Goal: Navigation & Orientation: Understand site structure

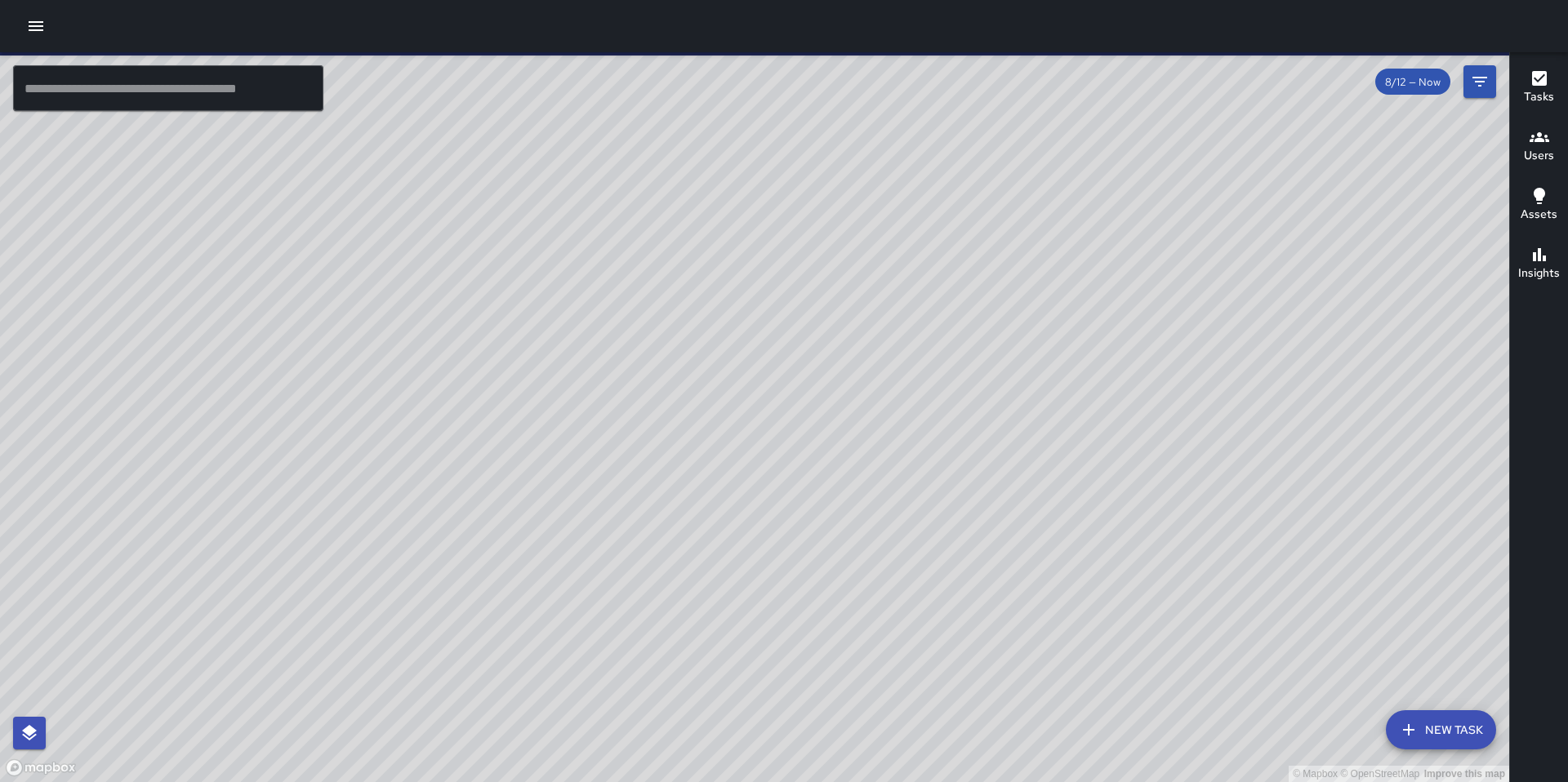
drag, startPoint x: 256, startPoint y: 593, endPoint x: 1116, endPoint y: 617, distance: 860.3
click at [1167, 640] on div "© Mapbox © OpenStreetMap Improve this map" at bounding box center [754, 418] width 1510 height 730
drag, startPoint x: 888, startPoint y: 489, endPoint x: 1075, endPoint y: 759, distance: 328.4
click at [1075, 759] on div "© Mapbox © OpenStreetMap Improve this map" at bounding box center [754, 418] width 1510 height 730
drag, startPoint x: 931, startPoint y: 379, endPoint x: 971, endPoint y: 703, distance: 326.5
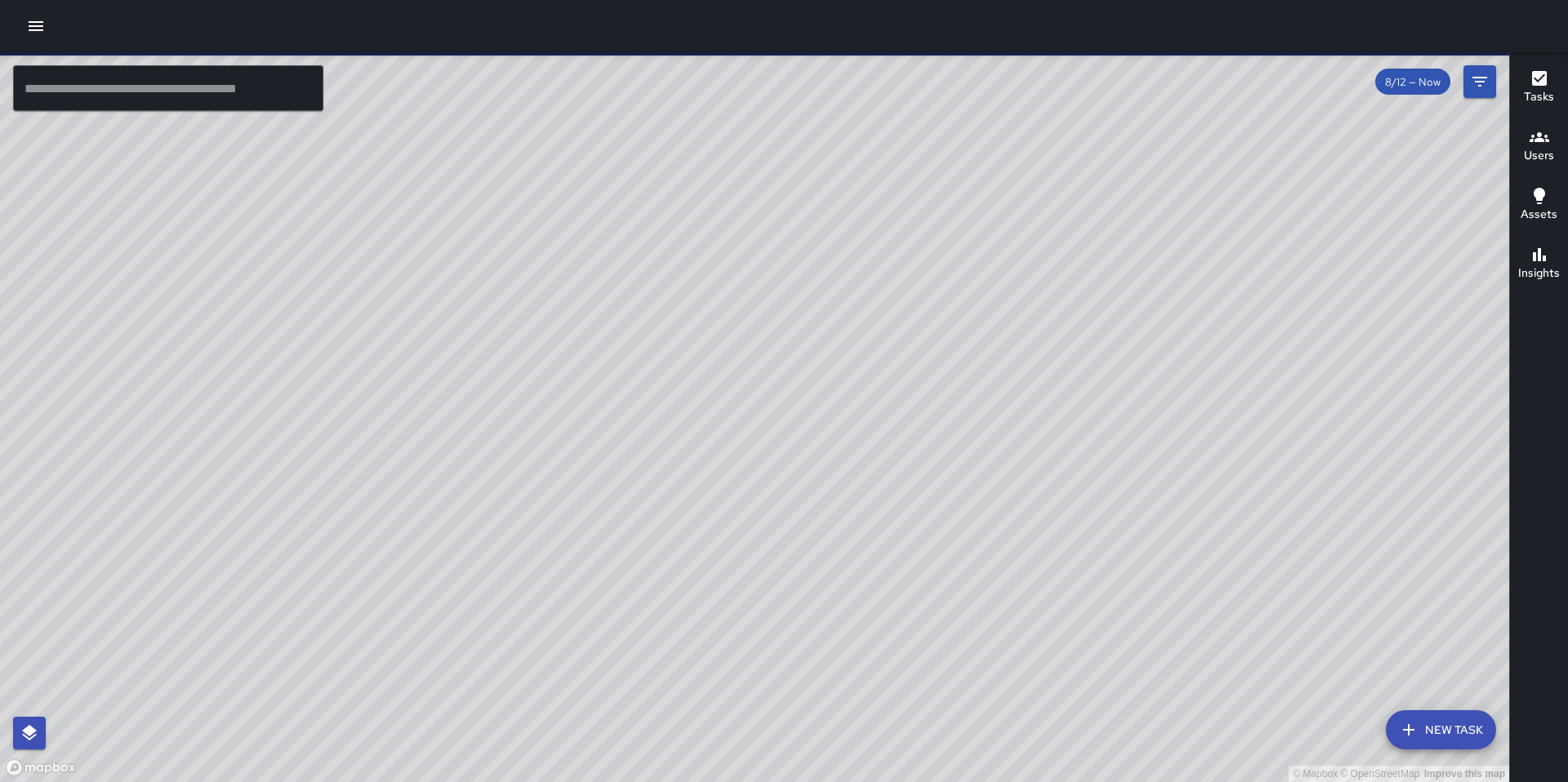
click at [975, 713] on div "© Mapbox © OpenStreetMap Improve this map" at bounding box center [754, 418] width 1510 height 730
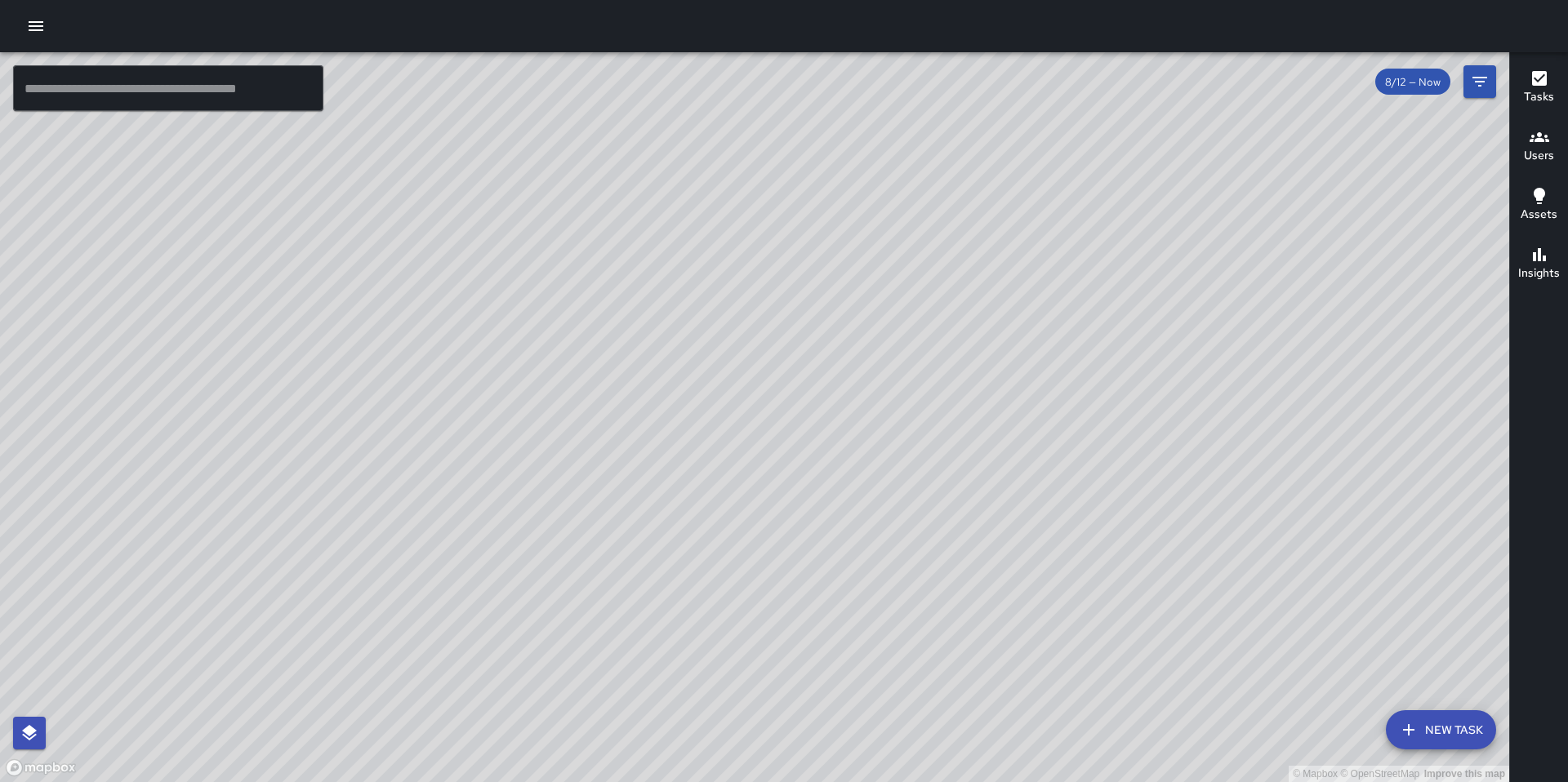
drag, startPoint x: 826, startPoint y: 476, endPoint x: 861, endPoint y: 543, distance: 75.6
click at [861, 543] on div "© Mapbox © OpenStreetMap Improve this map" at bounding box center [754, 418] width 1510 height 730
drag, startPoint x: 746, startPoint y: 413, endPoint x: 904, endPoint y: 516, distance: 188.6
click at [1129, 675] on div "© Mapbox © OpenStreetMap Improve this map" at bounding box center [754, 418] width 1510 height 730
drag, startPoint x: 807, startPoint y: 404, endPoint x: 850, endPoint y: 542, distance: 144.5
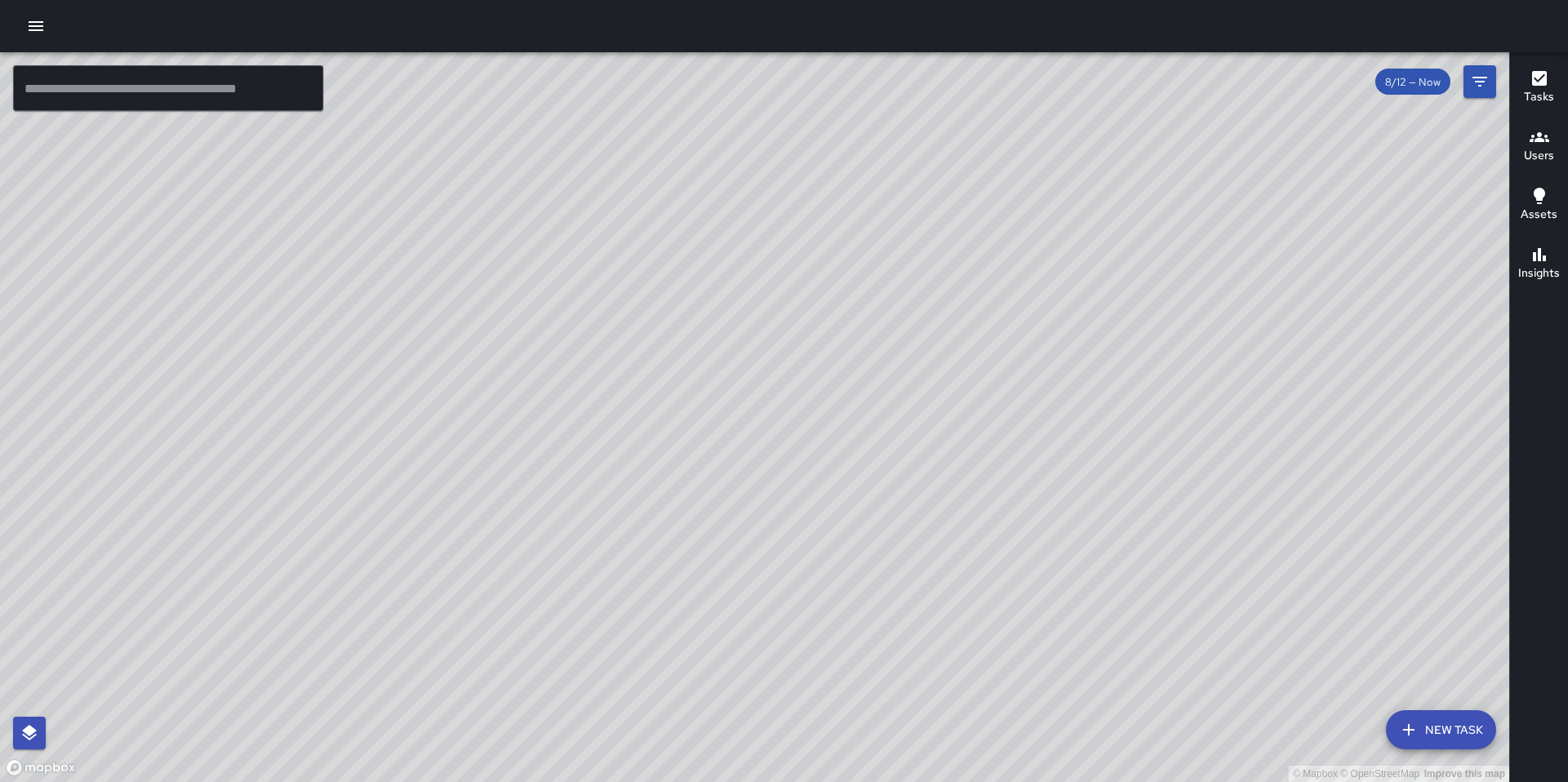
click at [850, 542] on div "© Mapbox © OpenStreetMap Improve this map" at bounding box center [754, 418] width 1510 height 730
drag, startPoint x: 1038, startPoint y: 518, endPoint x: 966, endPoint y: 393, distance: 144.3
click at [966, 393] on div "© Mapbox © OpenStreetMap Improve this map" at bounding box center [754, 418] width 1510 height 730
drag, startPoint x: 940, startPoint y: 278, endPoint x: 946, endPoint y: 474, distance: 196.1
click at [946, 475] on div "© Mapbox © OpenStreetMap Improve this map" at bounding box center [754, 418] width 1510 height 730
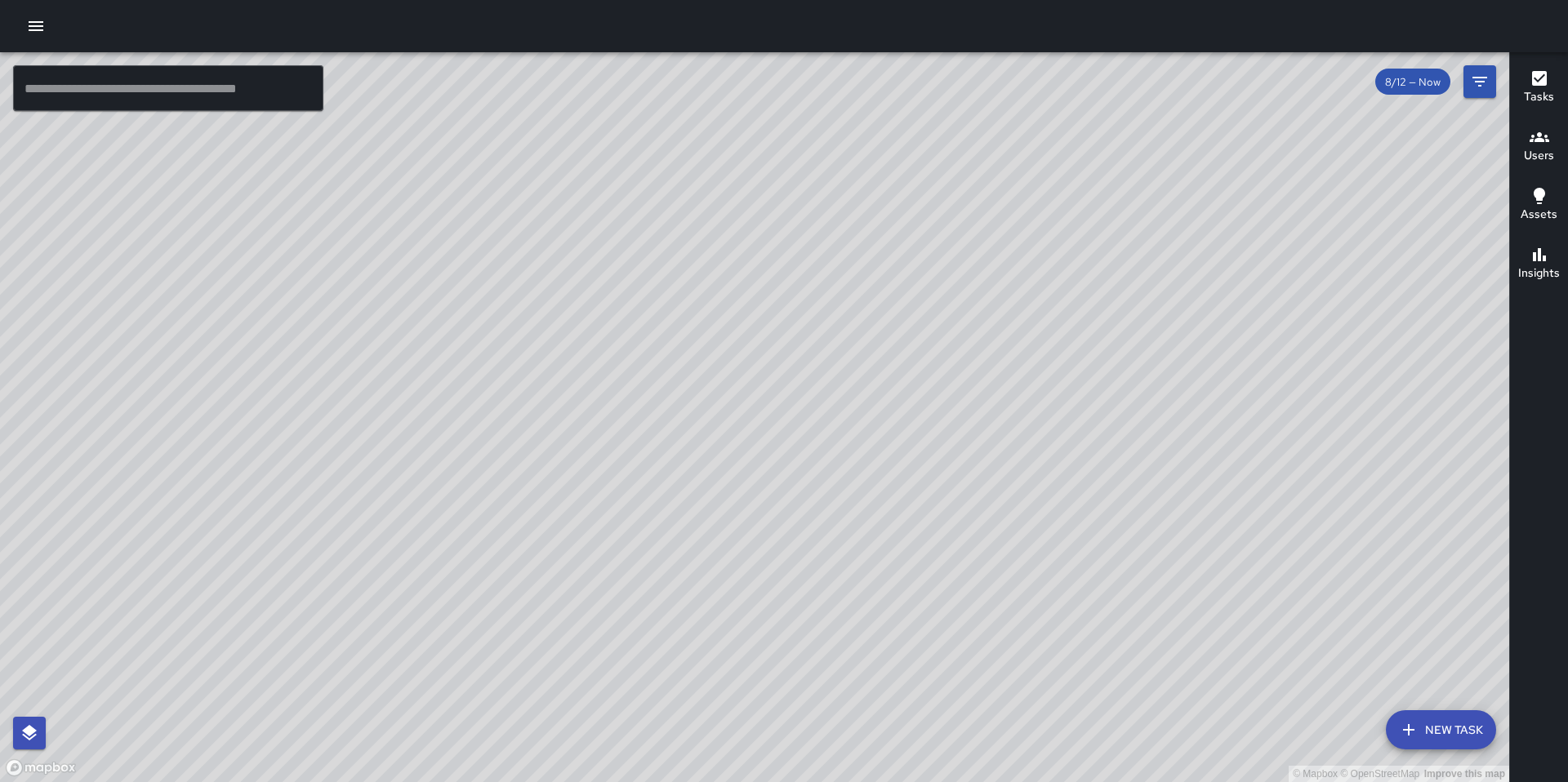
drag, startPoint x: 727, startPoint y: 366, endPoint x: 740, endPoint y: 405, distance: 41.1
click at [740, 405] on div "© Mapbox © OpenStreetMap Improve this map" at bounding box center [754, 418] width 1510 height 730
drag, startPoint x: 742, startPoint y: 418, endPoint x: 747, endPoint y: 454, distance: 36.3
click at [747, 454] on div "© Mapbox © OpenStreetMap Improve this map" at bounding box center [754, 418] width 1510 height 730
click at [743, 447] on div "© Mapbox © OpenStreetMap Improve this map" at bounding box center [754, 418] width 1510 height 730
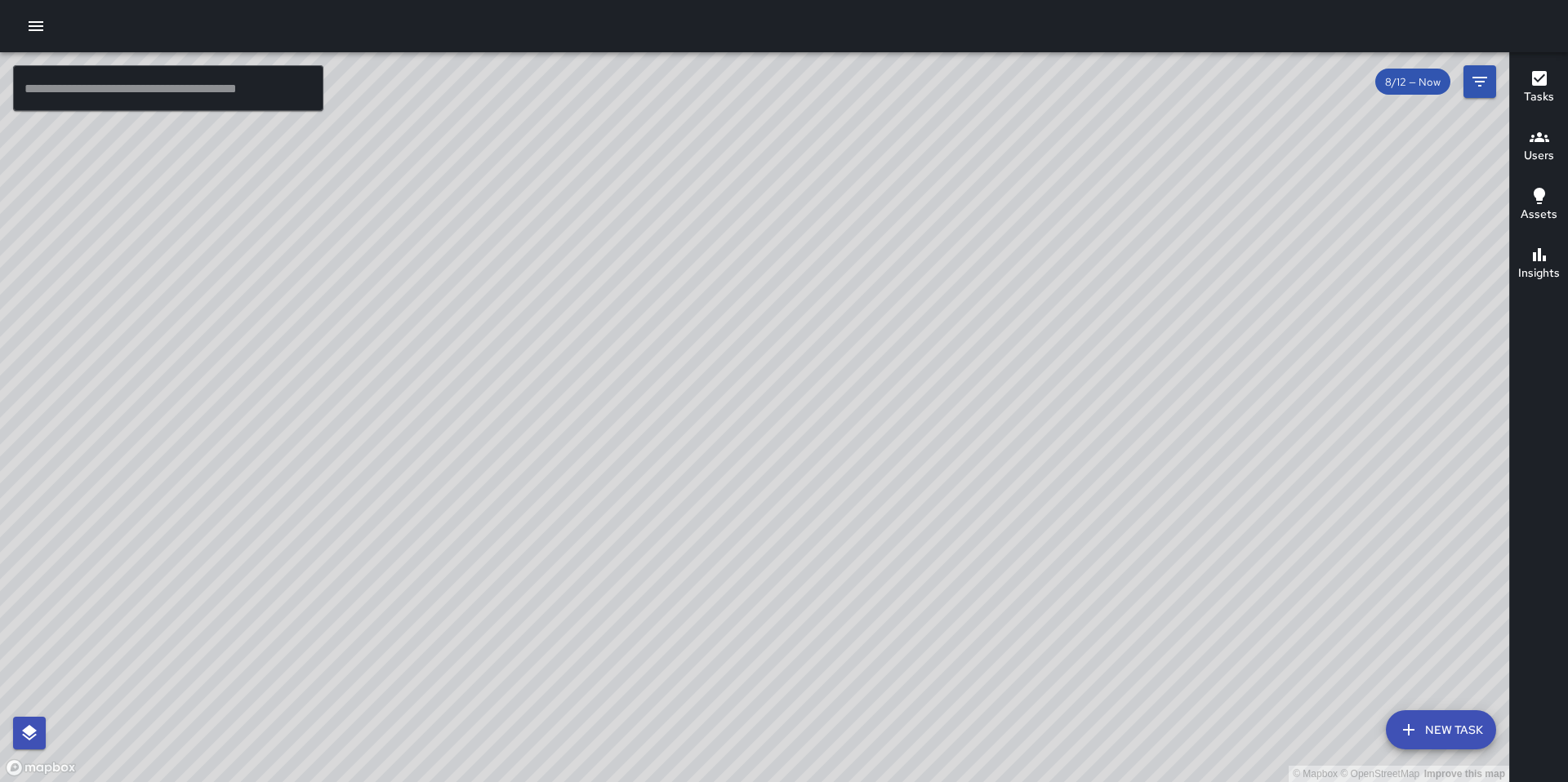
drag, startPoint x: 1078, startPoint y: 444, endPoint x: 993, endPoint y: 409, distance: 91.9
click at [994, 409] on div "© Mapbox © OpenStreetMap Improve this map" at bounding box center [754, 418] width 1510 height 730
drag, startPoint x: 990, startPoint y: 432, endPoint x: 951, endPoint y: 360, distance: 81.9
click at [953, 361] on div "© Mapbox © OpenStreetMap Improve this map" at bounding box center [754, 418] width 1510 height 730
drag, startPoint x: 964, startPoint y: 551, endPoint x: 940, endPoint y: 384, distance: 168.7
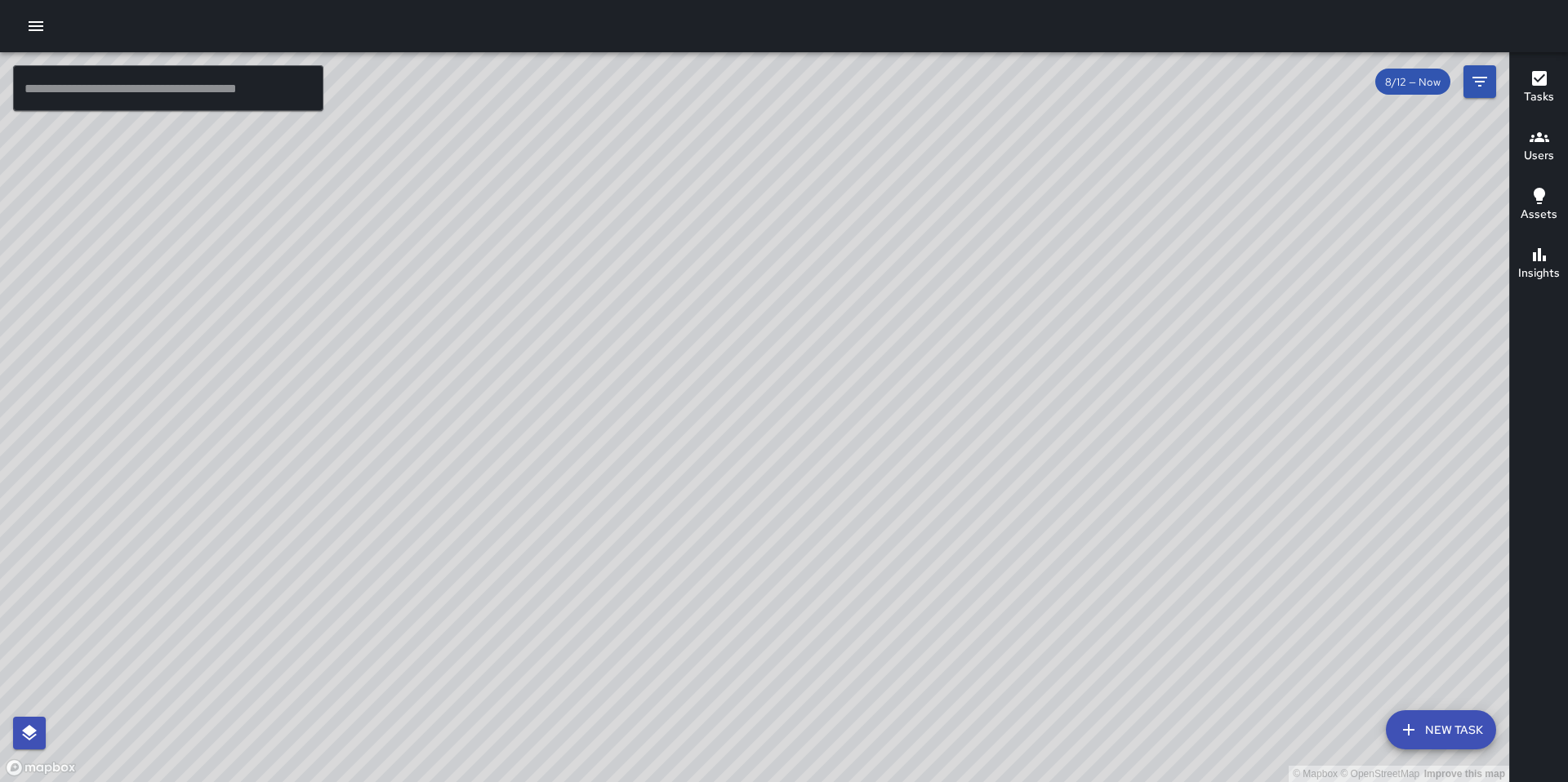
click at [940, 385] on div "© Mapbox © OpenStreetMap Improve this map" at bounding box center [754, 418] width 1510 height 730
drag, startPoint x: 726, startPoint y: 387, endPoint x: 819, endPoint y: 650, distance: 279.0
click at [820, 651] on div "© Mapbox © OpenStreetMap Improve this map" at bounding box center [754, 418] width 1510 height 730
drag, startPoint x: 659, startPoint y: 288, endPoint x: 678, endPoint y: 381, distance: 94.9
click at [678, 381] on div "© Mapbox © OpenStreetMap Improve this map" at bounding box center [754, 418] width 1510 height 730
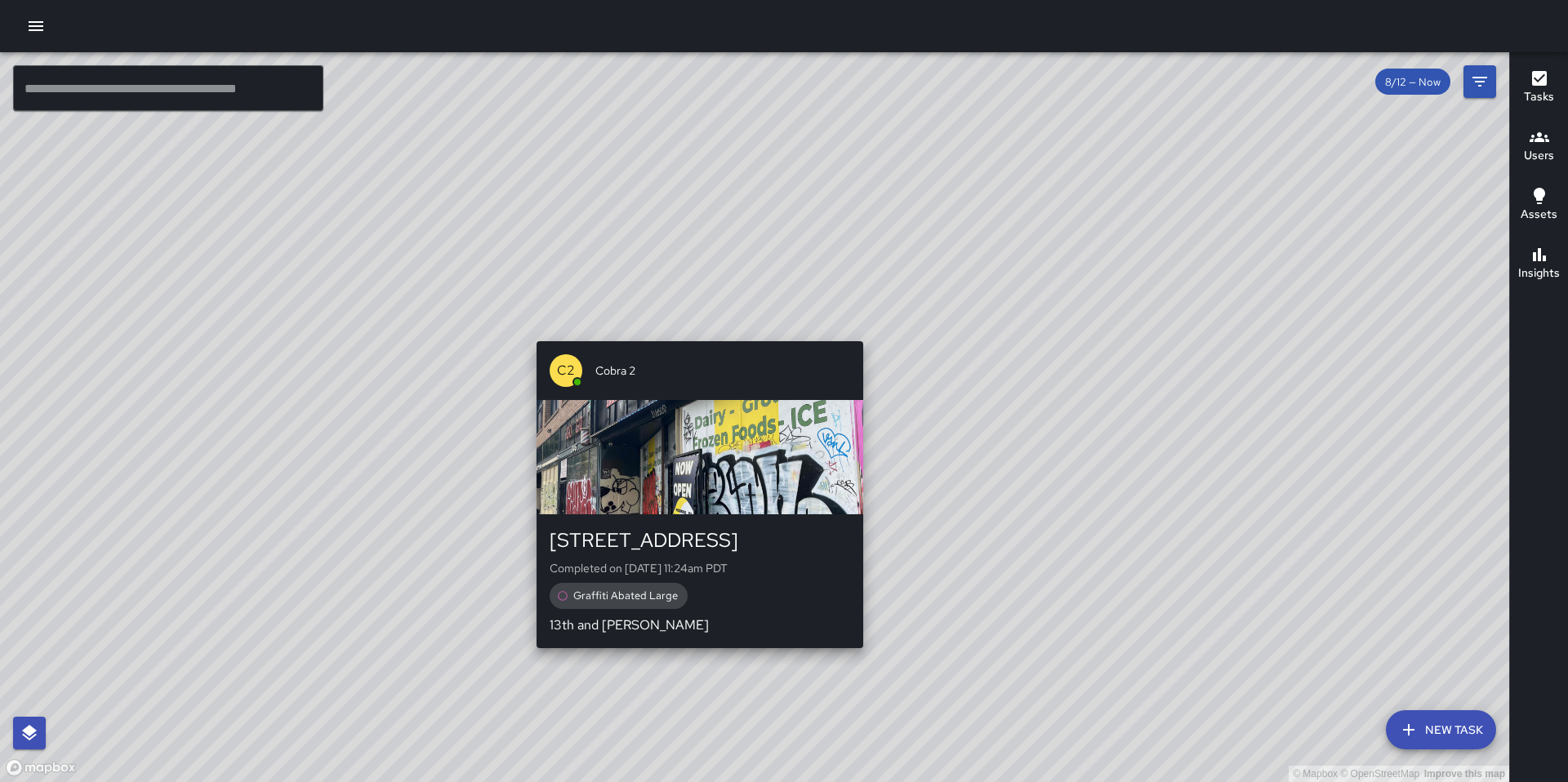
click at [715, 446] on div "button" at bounding box center [700, 457] width 327 height 114
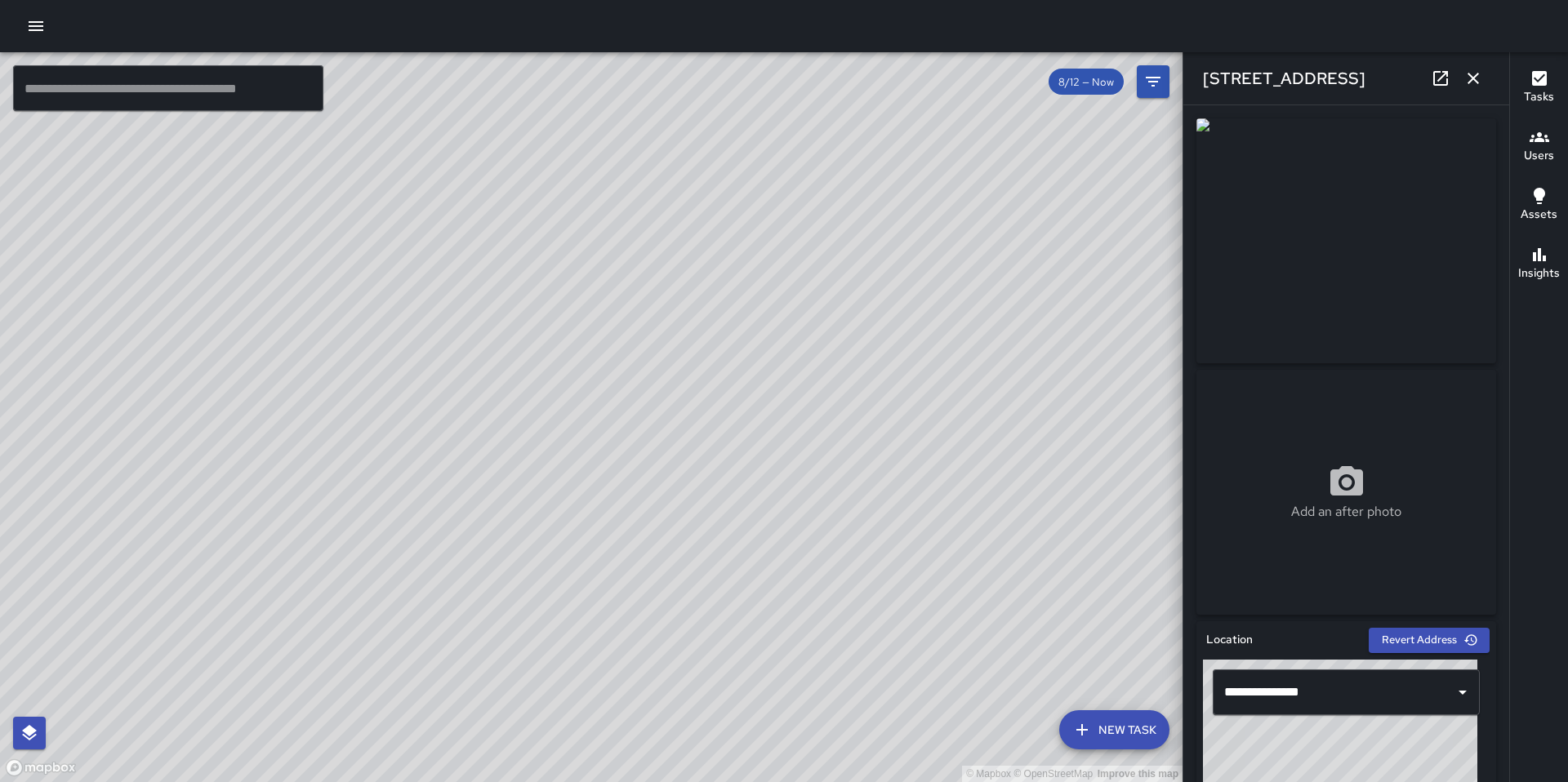
drag, startPoint x: 425, startPoint y: 378, endPoint x: 738, endPoint y: 455, distance: 322.3
click at [738, 455] on div "© Mapbox © OpenStreetMap Improve this map" at bounding box center [591, 418] width 1182 height 730
drag, startPoint x: 203, startPoint y: 409, endPoint x: 802, endPoint y: 484, distance: 603.7
click at [802, 484] on div "© Mapbox © OpenStreetMap Improve this map" at bounding box center [591, 418] width 1182 height 730
drag, startPoint x: 826, startPoint y: 575, endPoint x: 1032, endPoint y: 461, distance: 235.4
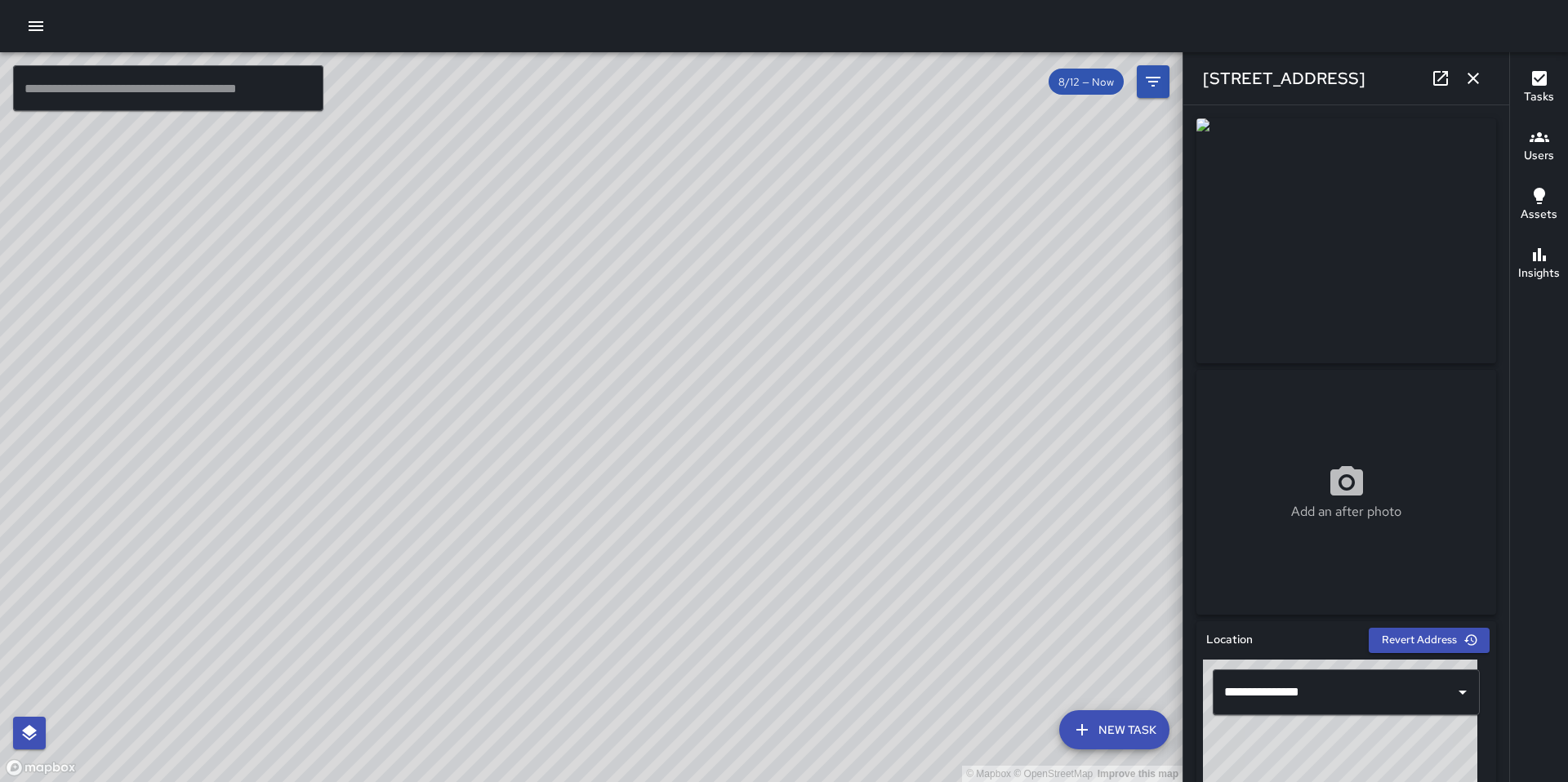
click at [1032, 461] on div "© Mapbox © OpenStreetMap Improve this map" at bounding box center [591, 418] width 1182 height 730
click at [1468, 74] on icon "button" at bounding box center [1474, 78] width 11 height 11
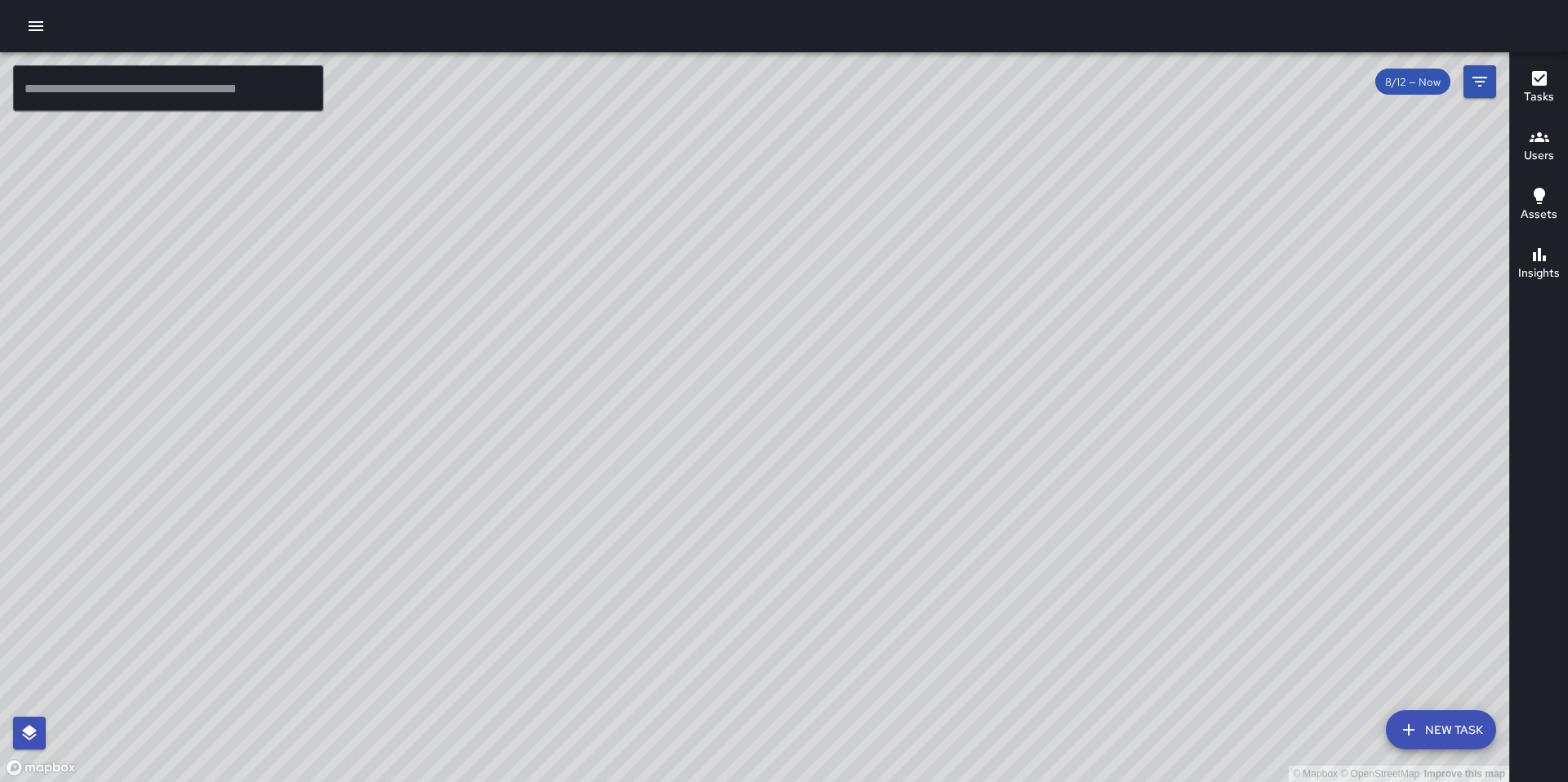
drag, startPoint x: 695, startPoint y: 416, endPoint x: 618, endPoint y: 601, distance: 200.4
click at [618, 601] on div "© Mapbox © OpenStreetMap Improve this map" at bounding box center [754, 418] width 1510 height 730
drag, startPoint x: 663, startPoint y: 532, endPoint x: 422, endPoint y: 418, distance: 266.6
click at [423, 418] on div "© Mapbox © OpenStreetMap Improve this map" at bounding box center [754, 418] width 1510 height 730
drag, startPoint x: 906, startPoint y: 484, endPoint x: 683, endPoint y: 444, distance: 226.6
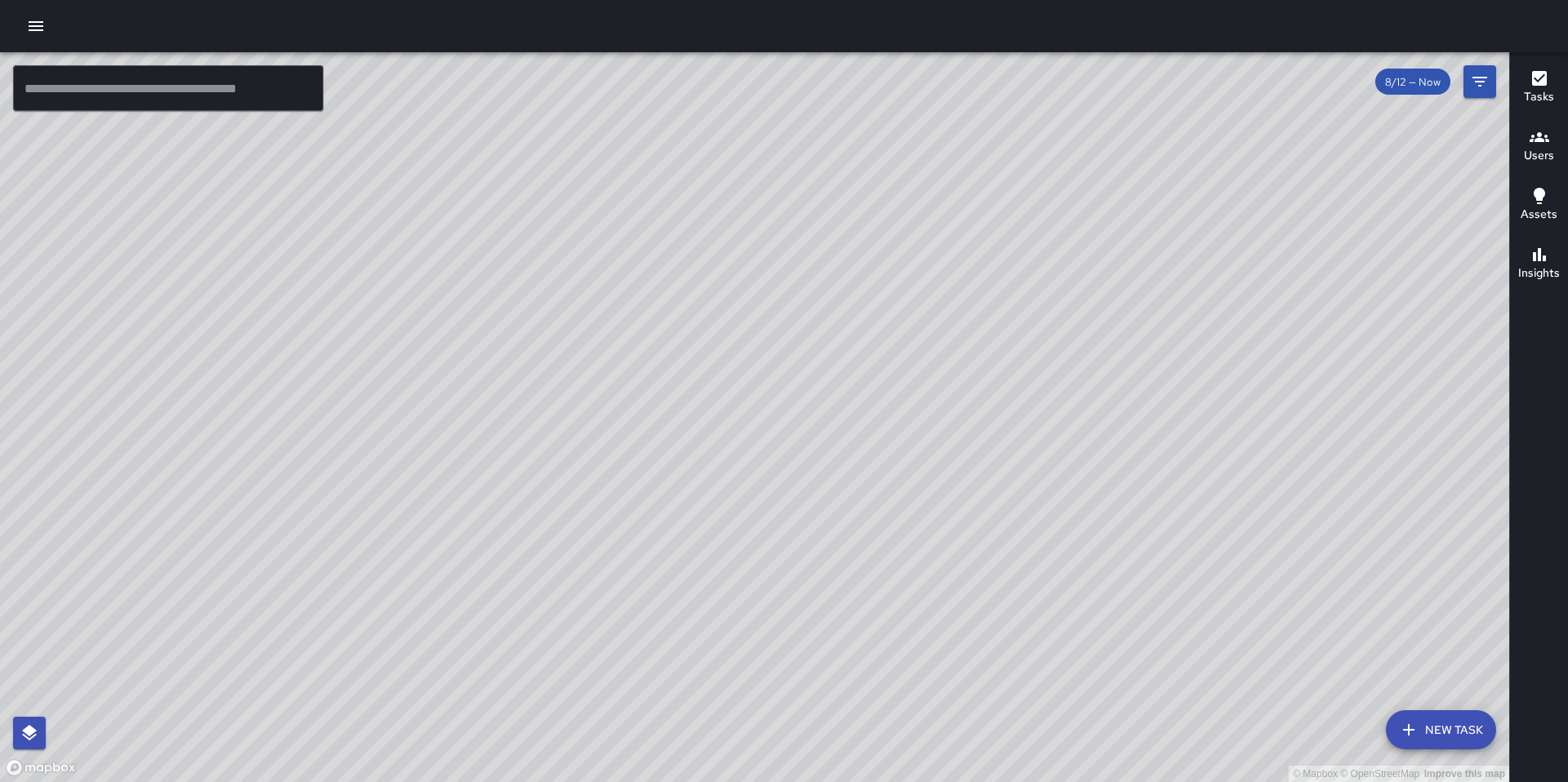
click at [683, 444] on div "© Mapbox © OpenStreetMap Improve this map" at bounding box center [754, 418] width 1510 height 730
drag, startPoint x: 733, startPoint y: 544, endPoint x: 689, endPoint y: 525, distance: 47.9
click at [689, 525] on div "© Mapbox © OpenStreetMap Improve this map" at bounding box center [754, 418] width 1510 height 730
drag, startPoint x: 909, startPoint y: 478, endPoint x: 368, endPoint y: 555, distance: 546.5
click at [368, 568] on div "© Mapbox © OpenStreetMap Improve this map" at bounding box center [754, 418] width 1510 height 730
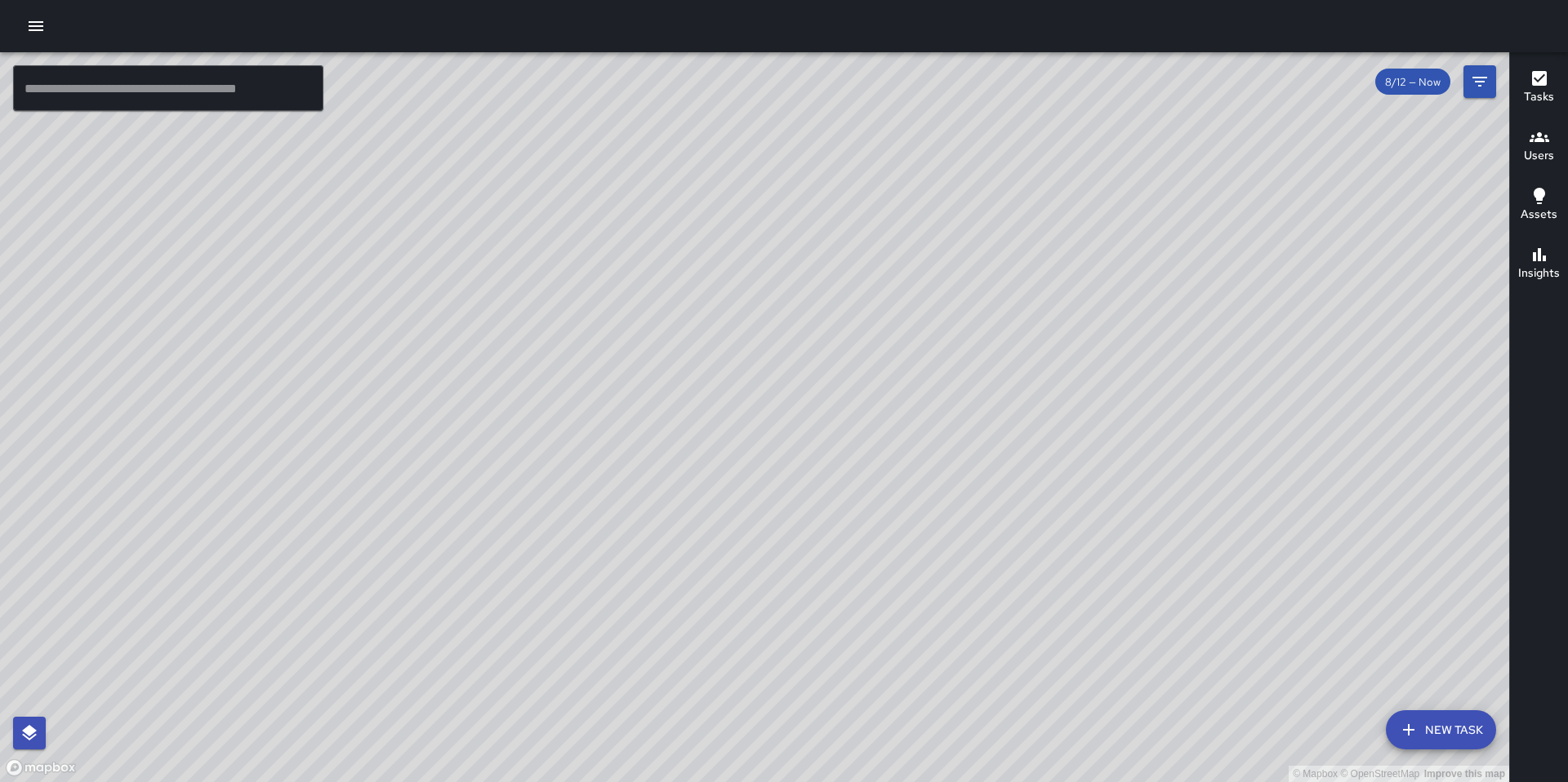
drag, startPoint x: 512, startPoint y: 379, endPoint x: 510, endPoint y: 779, distance: 400.0
click at [511, 782] on div "© Mapbox © OpenStreetMap Improve this map" at bounding box center [754, 418] width 1510 height 730
drag, startPoint x: 560, startPoint y: 620, endPoint x: 584, endPoint y: 437, distance: 184.6
click at [584, 437] on div "© Mapbox © OpenStreetMap Improve this map" at bounding box center [754, 418] width 1510 height 730
drag, startPoint x: 593, startPoint y: 569, endPoint x: 618, endPoint y: 358, distance: 212.5
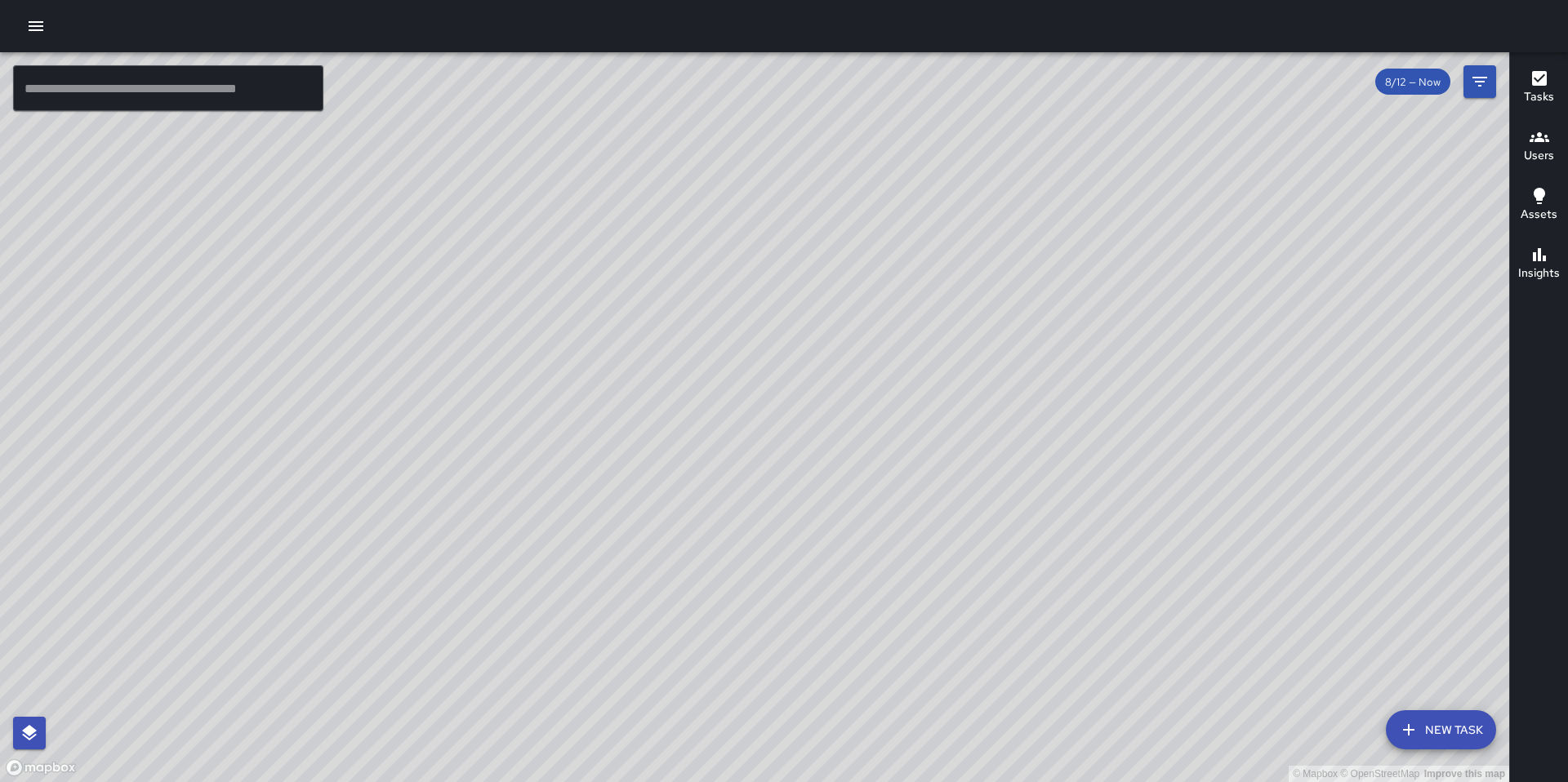
click at [618, 358] on div "© Mapbox © OpenStreetMap Improve this map" at bounding box center [754, 418] width 1510 height 730
drag, startPoint x: 633, startPoint y: 550, endPoint x: 596, endPoint y: 340, distance: 213.2
click at [596, 340] on div "© Mapbox © OpenStreetMap Improve this map" at bounding box center [754, 418] width 1510 height 730
